Goal: Transaction & Acquisition: Obtain resource

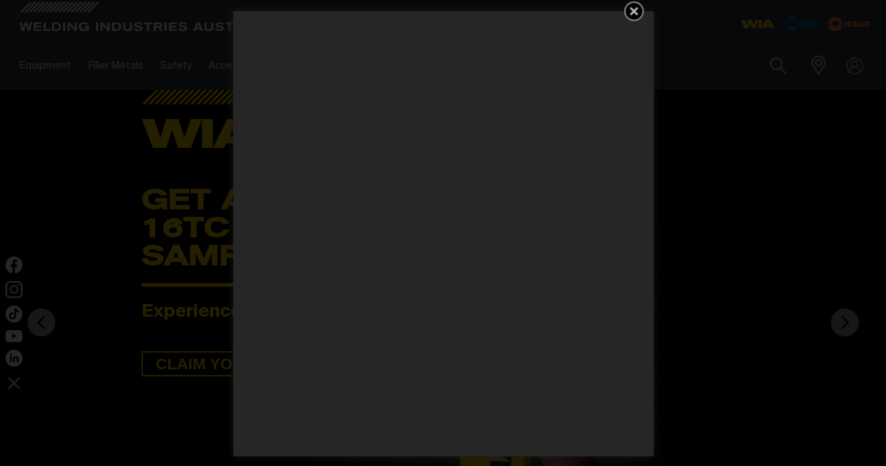
click at [635, 9] on icon "Get 5 WIA Welding Guides Free!" at bounding box center [634, 11] width 8 height 8
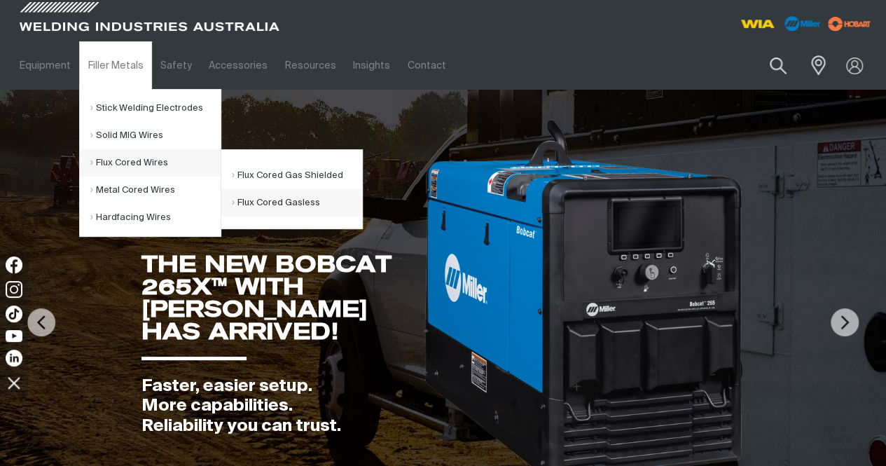
click at [281, 202] on link "Flux Cored Gasless" at bounding box center [297, 202] width 130 height 27
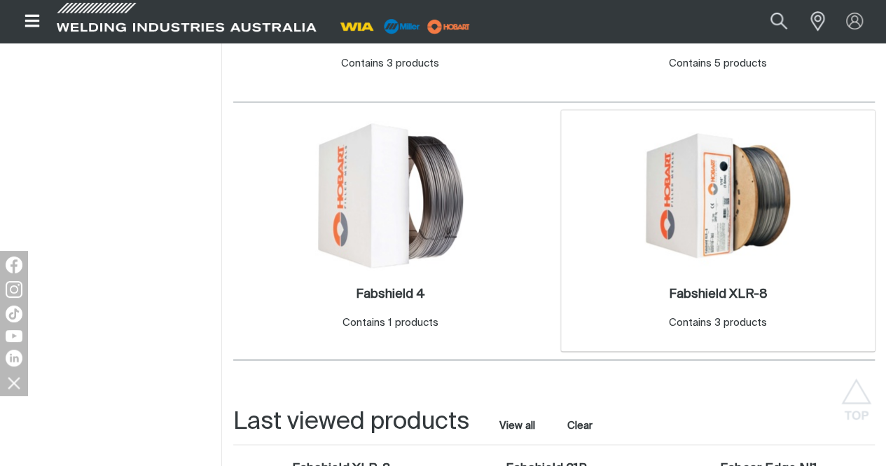
scroll to position [630, 0]
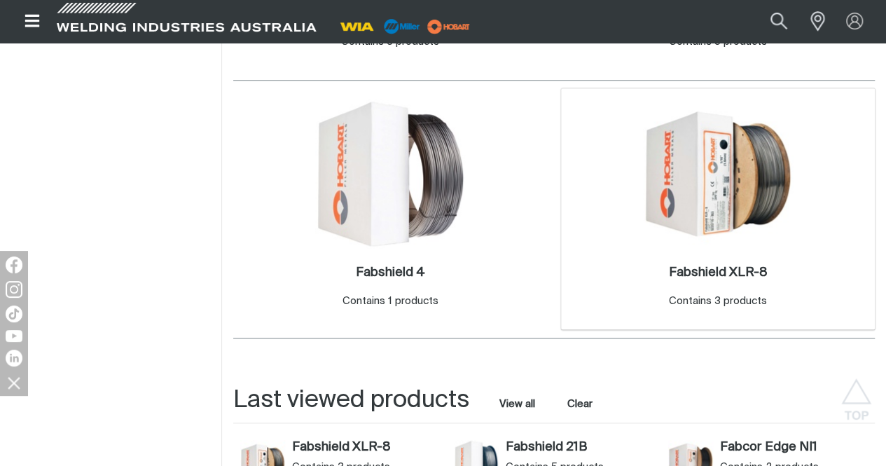
click at [643, 249] on img at bounding box center [718, 174] width 150 height 150
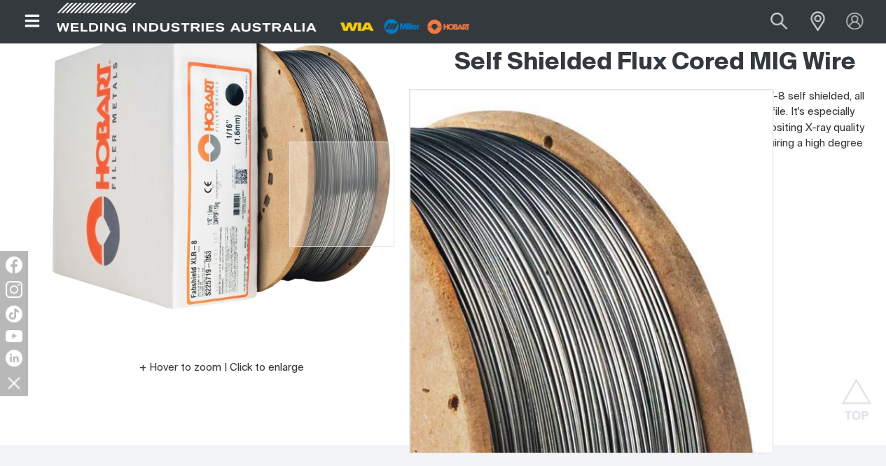
scroll to position [70, 0]
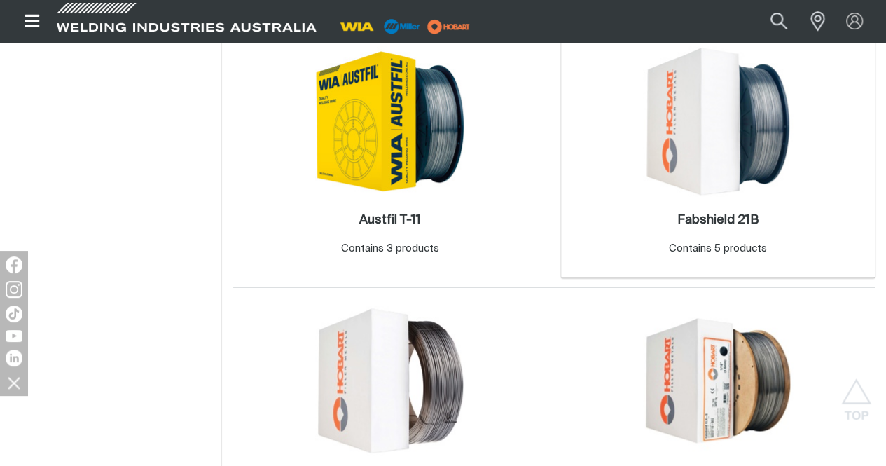
scroll to position [420, 0]
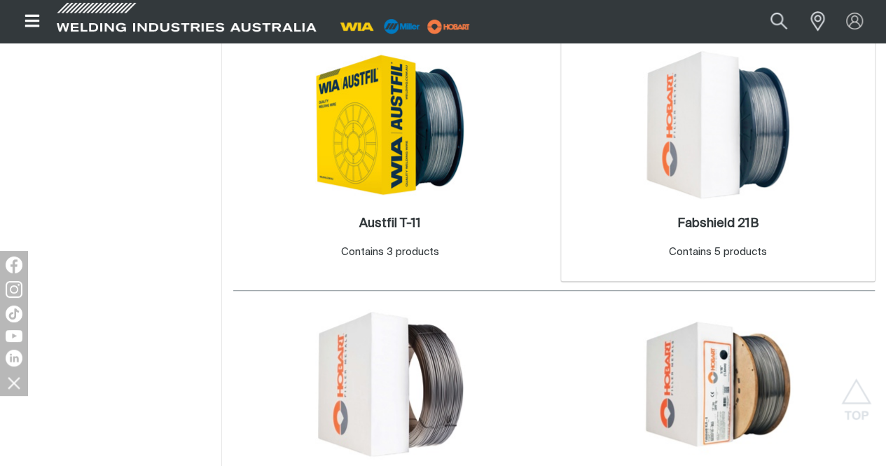
click at [643, 200] on img at bounding box center [718, 125] width 150 height 150
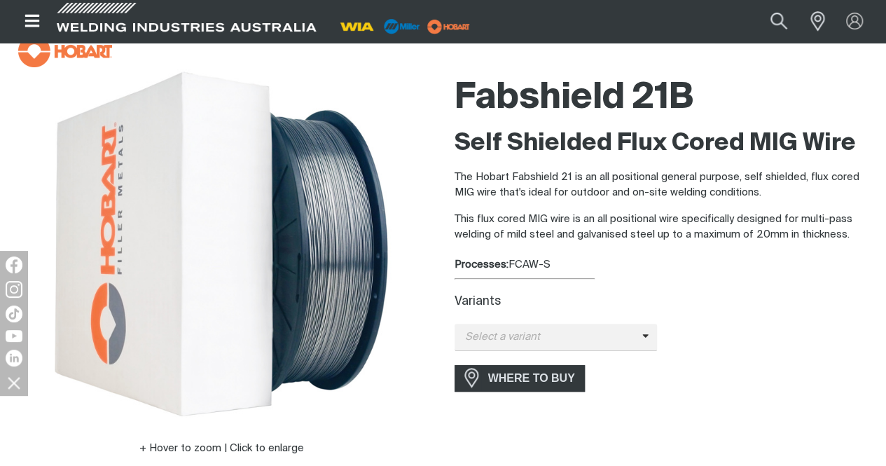
scroll to position [70, 0]
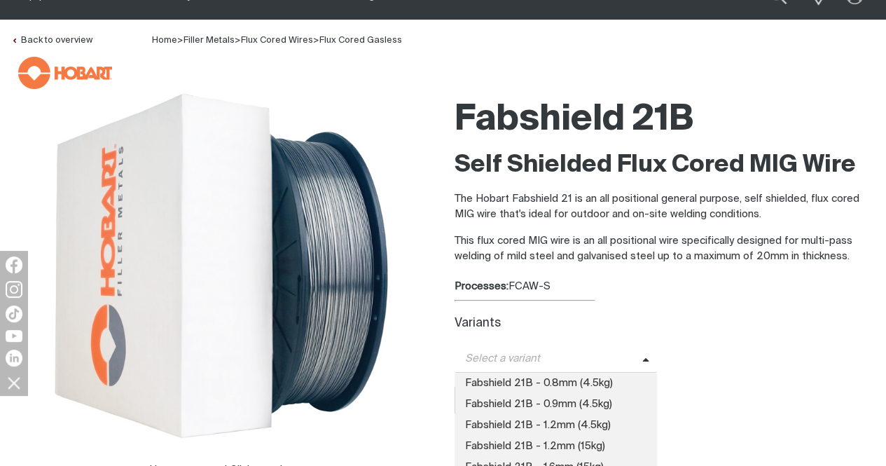
click at [643, 357] on span at bounding box center [649, 359] width 15 height 16
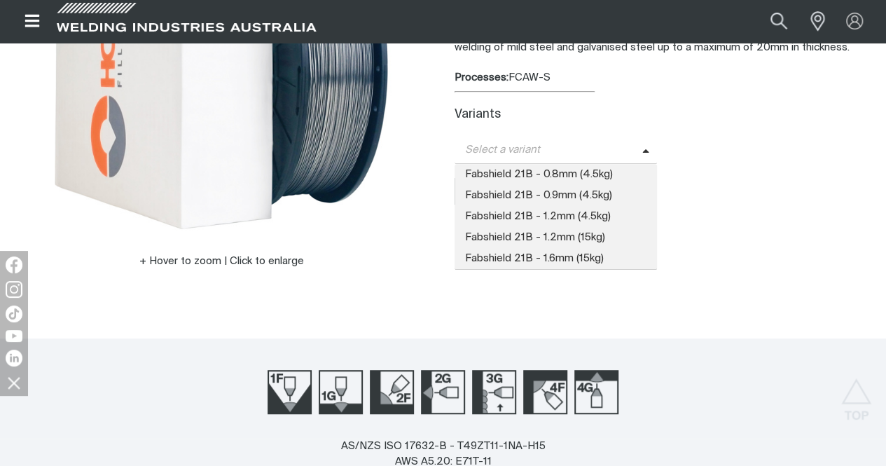
scroll to position [280, 0]
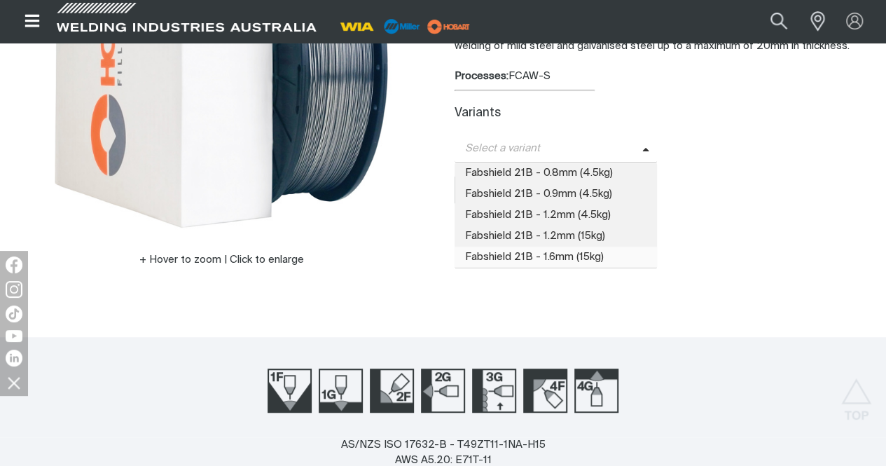
click at [563, 254] on span "Fabshield 21B - 1.6mm (15kg)" at bounding box center [556, 257] width 203 height 21
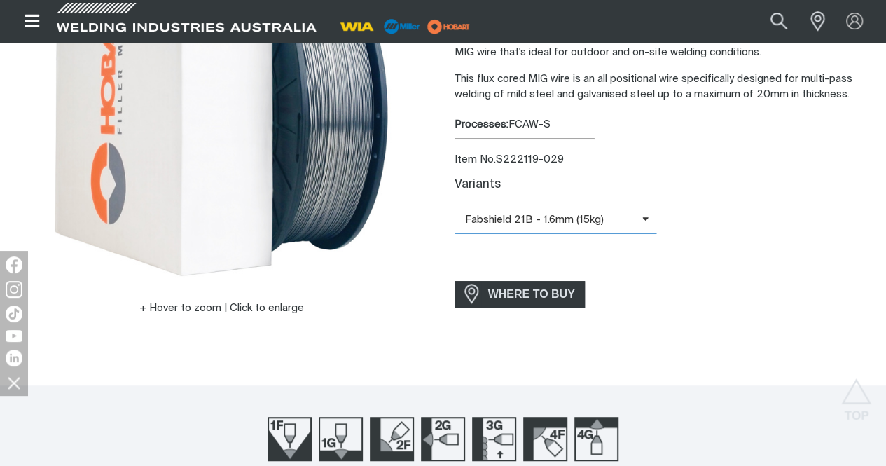
scroll to position [210, 0]
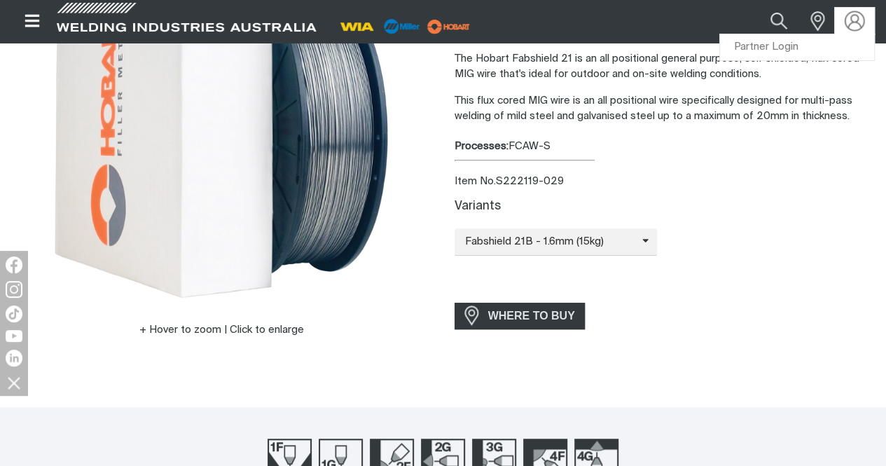
click at [853, 29] on img at bounding box center [855, 21] width 20 height 20
click at [801, 47] on link "Partner Login" at bounding box center [797, 47] width 154 height 26
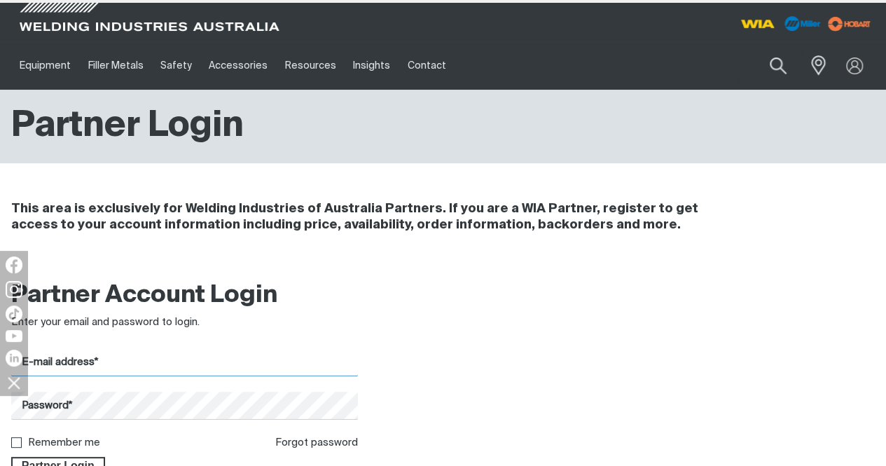
type input "[PERSON_NAME][EMAIL_ADDRESS][DOMAIN_NAME]"
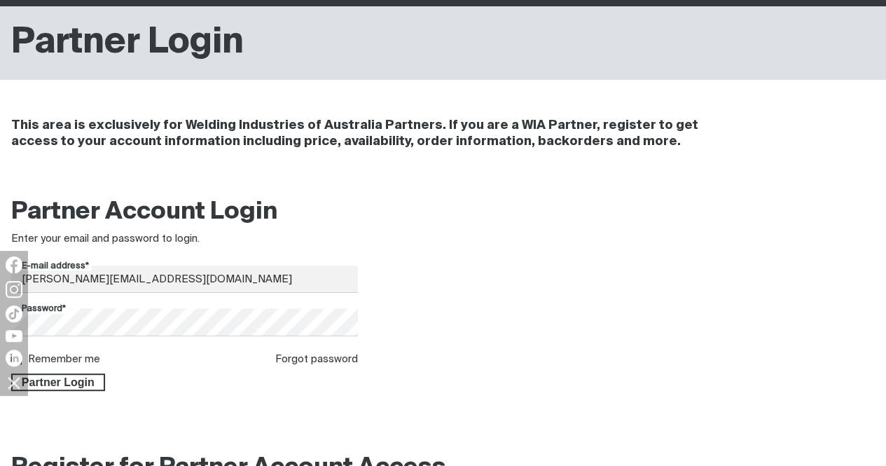
scroll to position [140, 0]
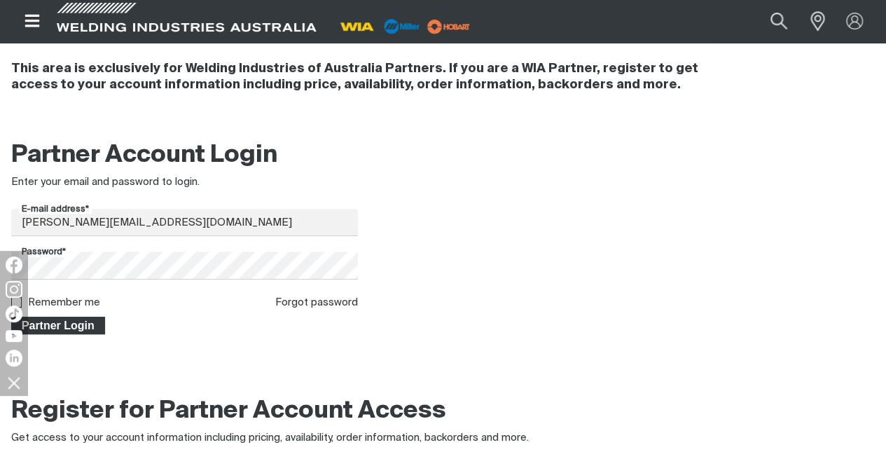
click at [74, 324] on span "Partner Login" at bounding box center [58, 326] width 91 height 18
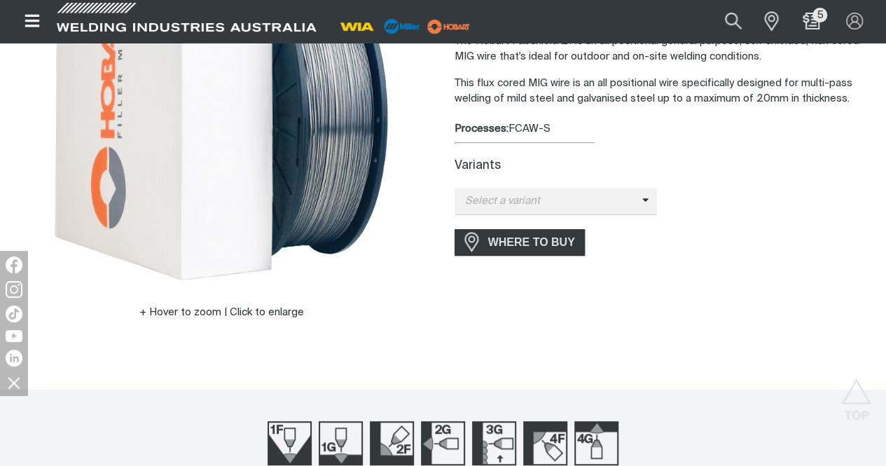
scroll to position [210, 0]
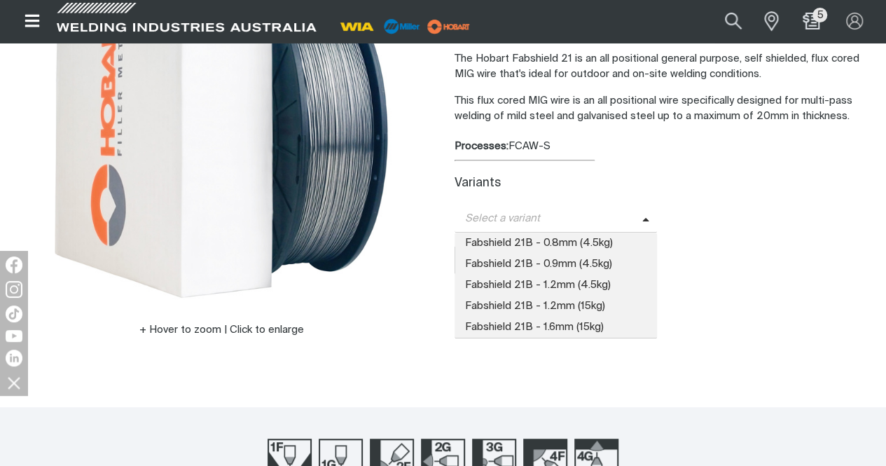
click at [636, 221] on span "Select a variant" at bounding box center [549, 219] width 188 height 16
click at [567, 322] on span "Fabshield 21B - 1.6mm (15kg)" at bounding box center [556, 327] width 203 height 21
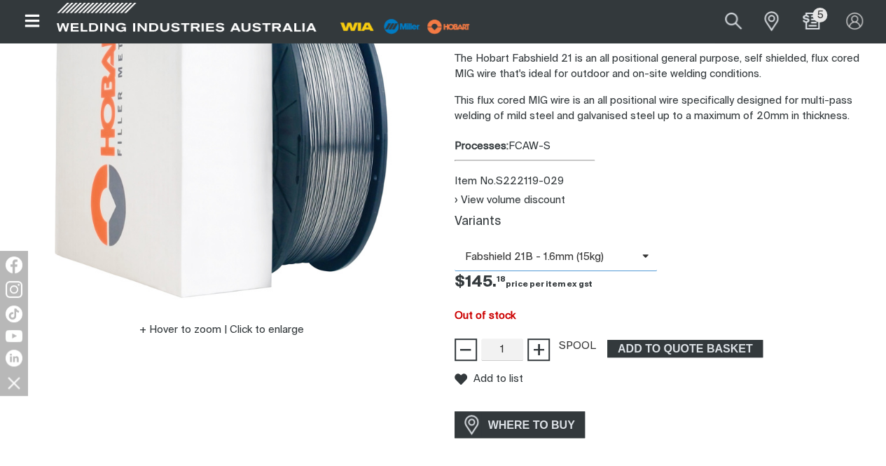
click at [642, 257] on icon at bounding box center [645, 256] width 7 height 11
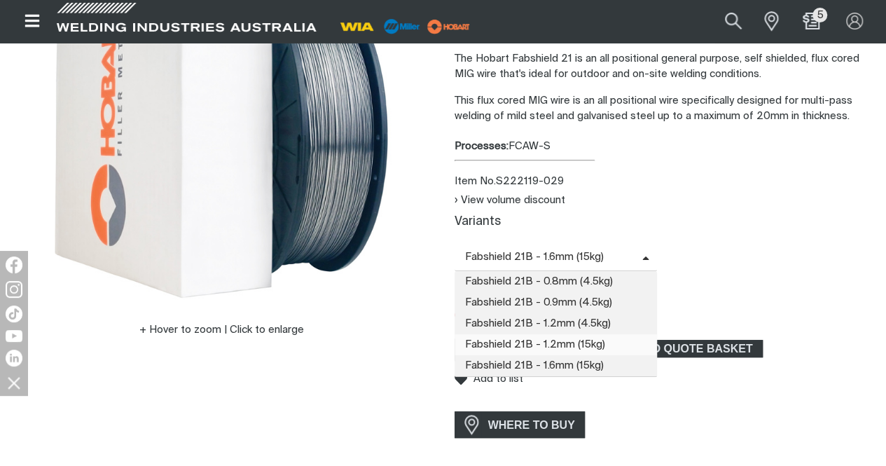
click at [539, 343] on span "Fabshield 21B - 1.2mm (15kg)" at bounding box center [556, 344] width 203 height 21
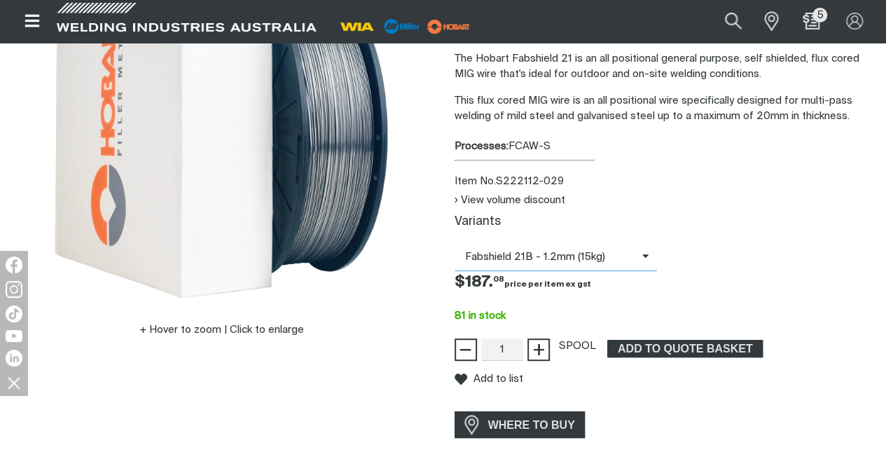
click at [583, 254] on span "Fabshield 21B - 1.2mm (15kg)" at bounding box center [549, 257] width 188 height 16
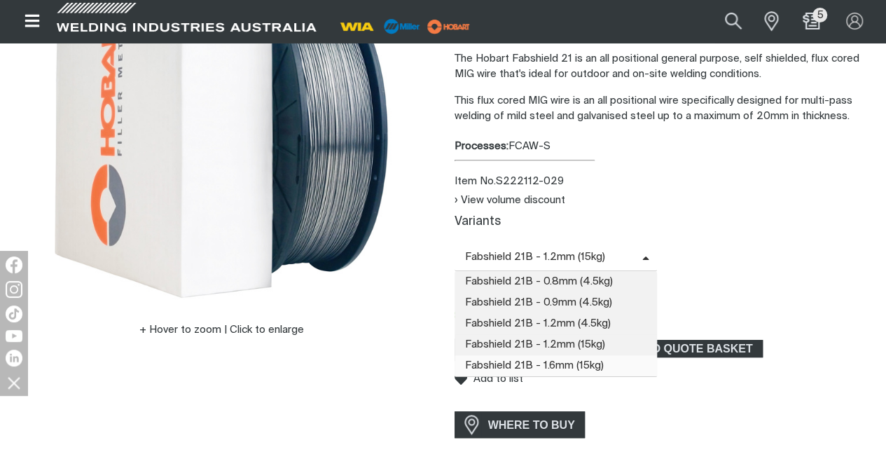
click at [565, 362] on span "Fabshield 21B - 1.6mm (15kg)" at bounding box center [556, 365] width 203 height 21
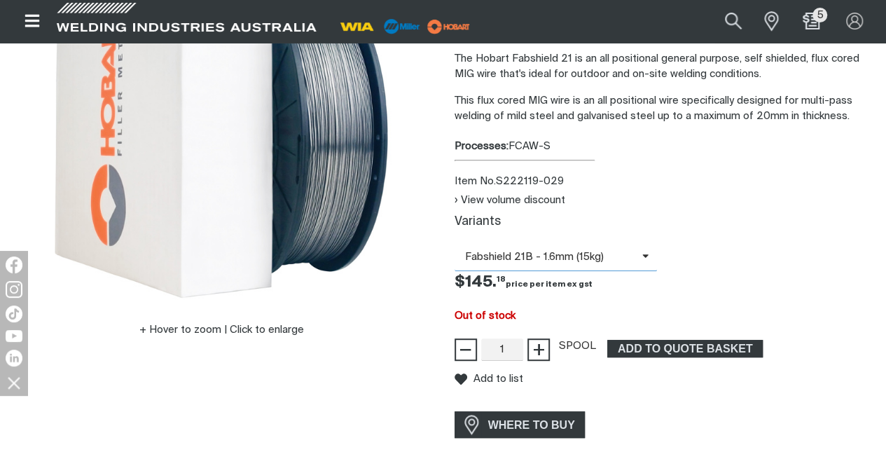
click at [560, 261] on span "Fabshield 21B - 1.6mm (15kg)" at bounding box center [549, 257] width 188 height 16
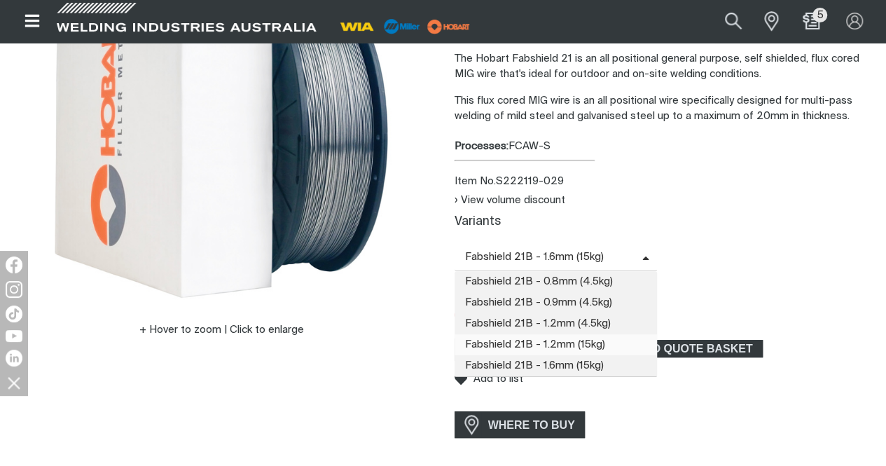
click at [551, 344] on span "Fabshield 21B - 1.2mm (15kg)" at bounding box center [556, 344] width 203 height 21
click at [544, 256] on span "Fabshield 21B - 1.2mm (15kg)" at bounding box center [549, 257] width 188 height 16
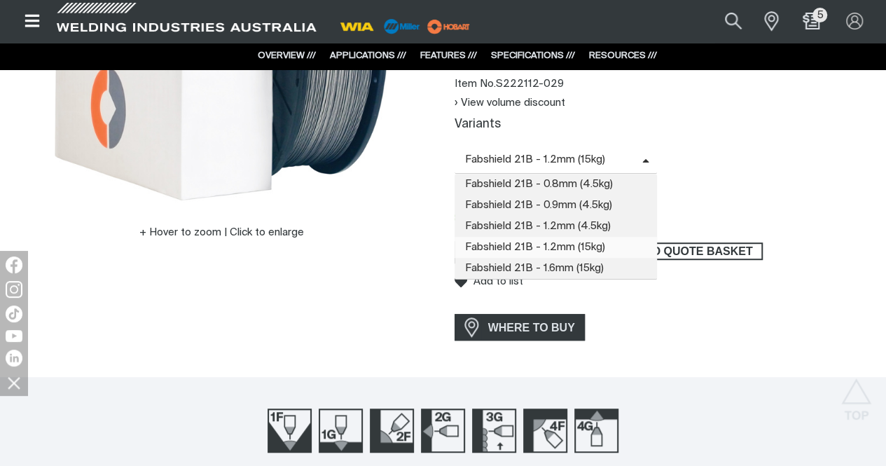
scroll to position [350, 0]
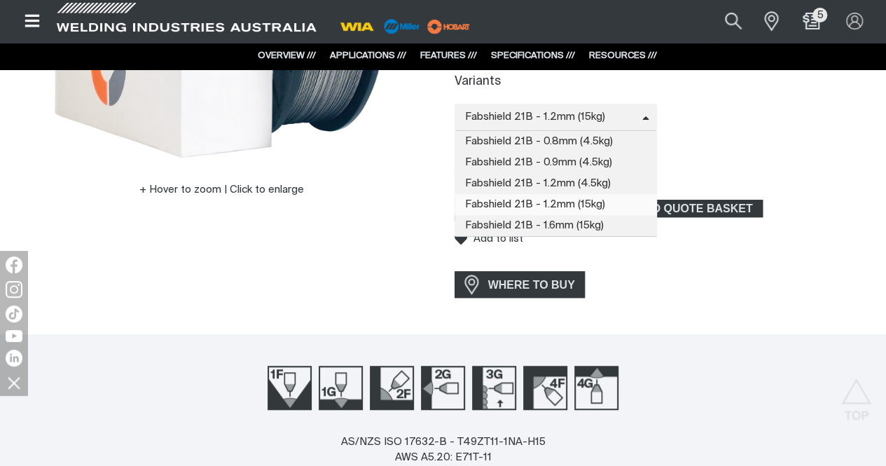
click at [733, 158] on div "View volume discount Variants Fabshield 21B - 1.2mm (15kg) Fabshield 21B - 0.8m…" at bounding box center [665, 137] width 421 height 168
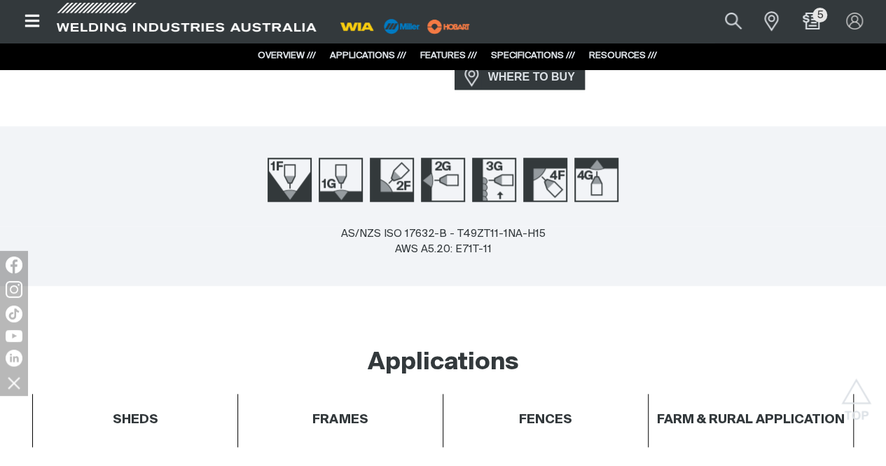
scroll to position [490, 0]
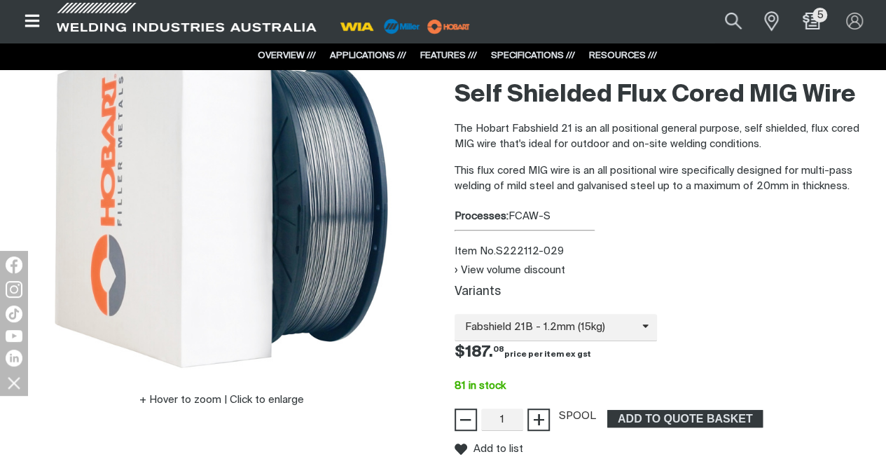
click at [611, 57] on link "RESOURCES ///" at bounding box center [623, 55] width 68 height 9
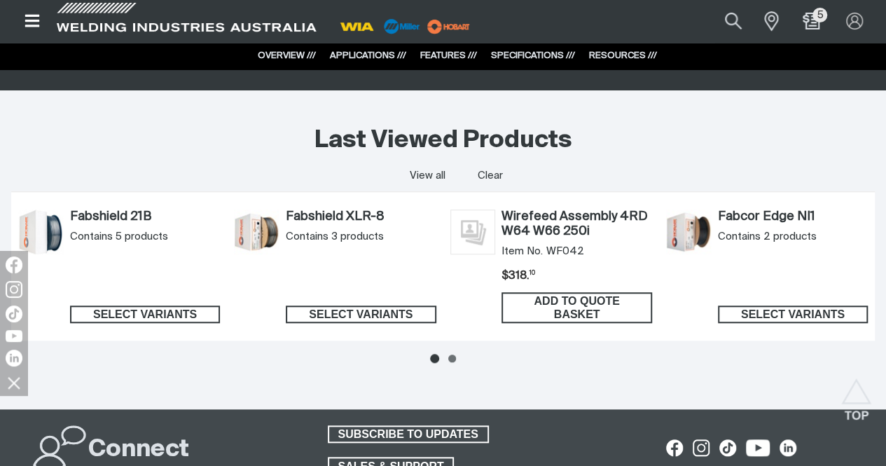
scroll to position [3122, 0]
